Goal: Task Accomplishment & Management: Use online tool/utility

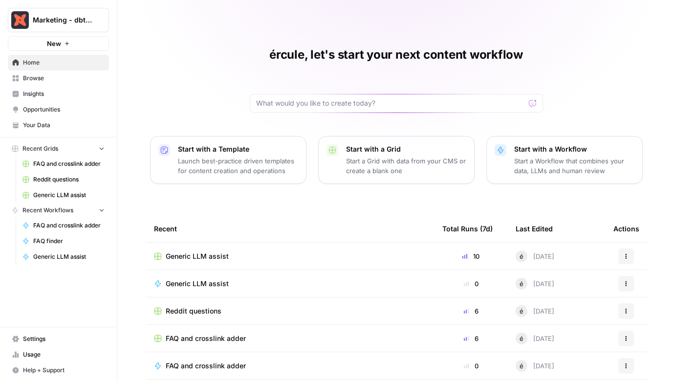
scroll to position [33, 0]
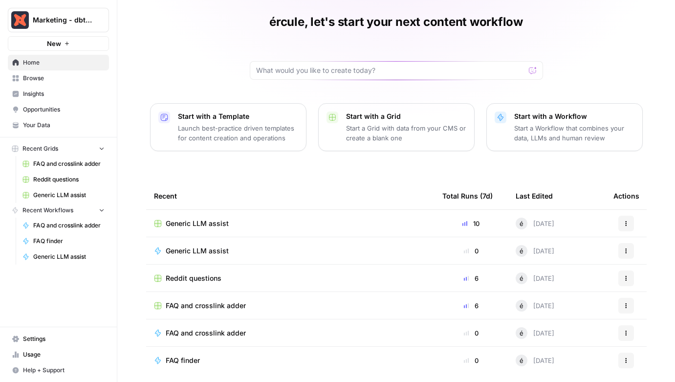
click at [200, 249] on span "Generic LLM assist" at bounding box center [197, 251] width 63 height 10
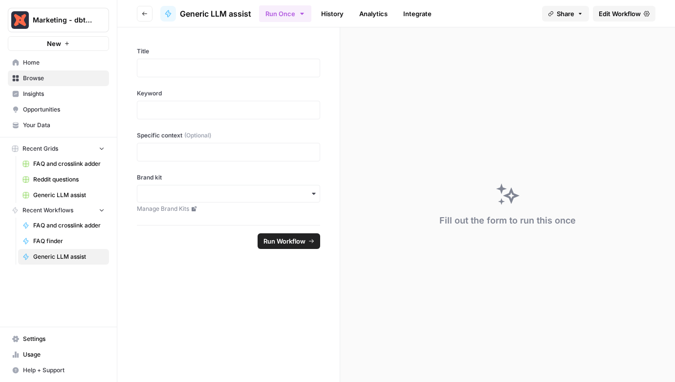
click at [144, 15] on icon "button" at bounding box center [145, 14] width 6 height 6
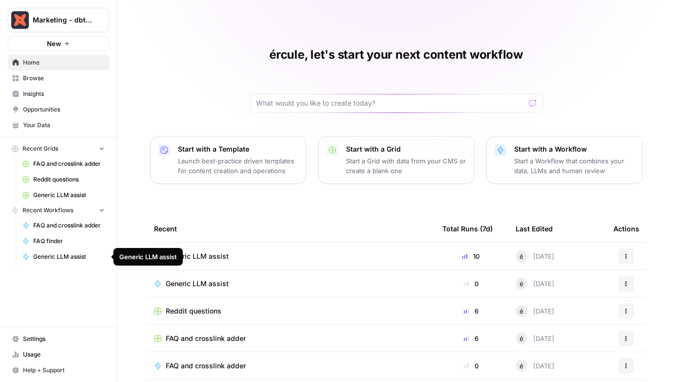
click at [52, 257] on span "Generic LLM assist" at bounding box center [68, 256] width 71 height 9
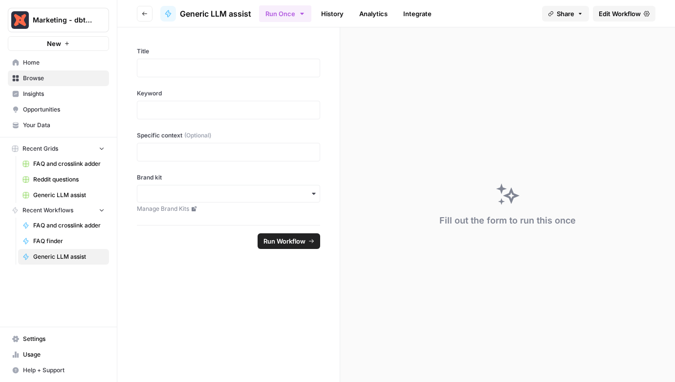
click at [606, 14] on span "Edit Workflow" at bounding box center [620, 14] width 42 height 10
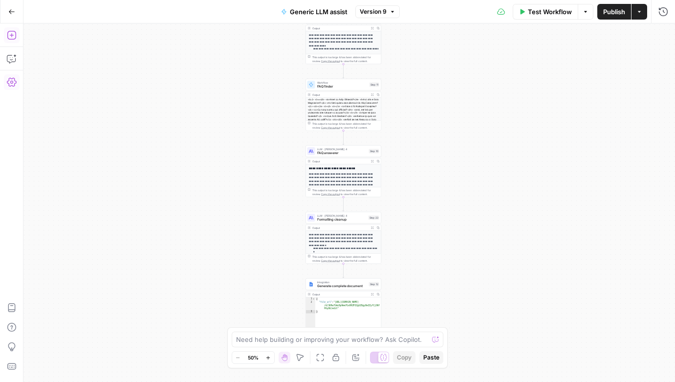
click at [16, 15] on button "Go Back" at bounding box center [12, 12] width 18 height 18
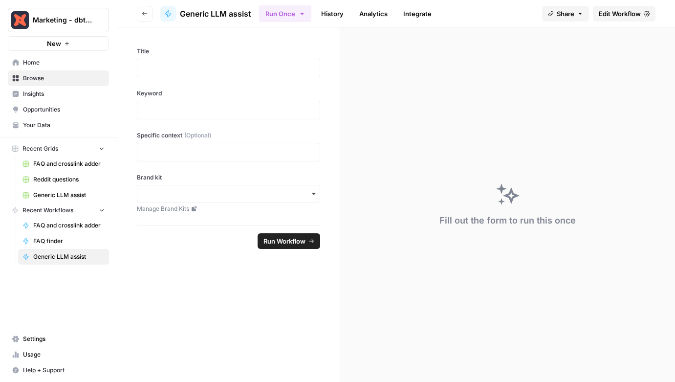
click at [50, 196] on span "Generic LLM assist" at bounding box center [68, 195] width 71 height 9
